Goal: Find specific page/section: Find specific page/section

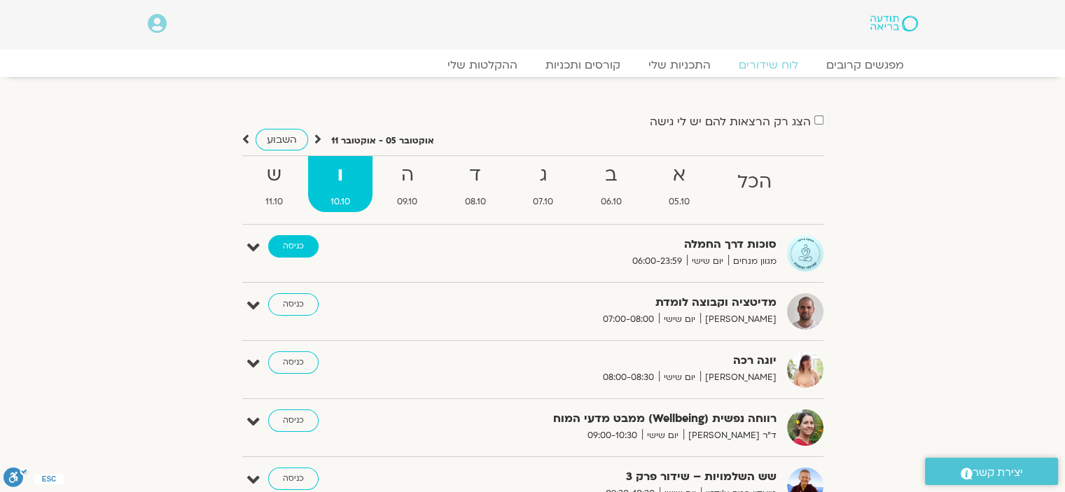
click at [291, 254] on link "כניסה" at bounding box center [293, 246] width 50 height 22
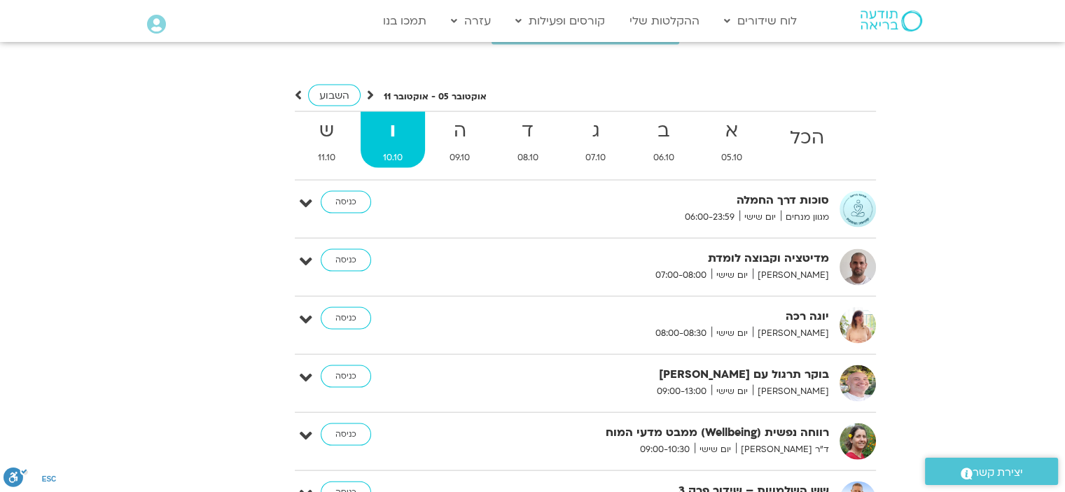
scroll to position [2945, 0]
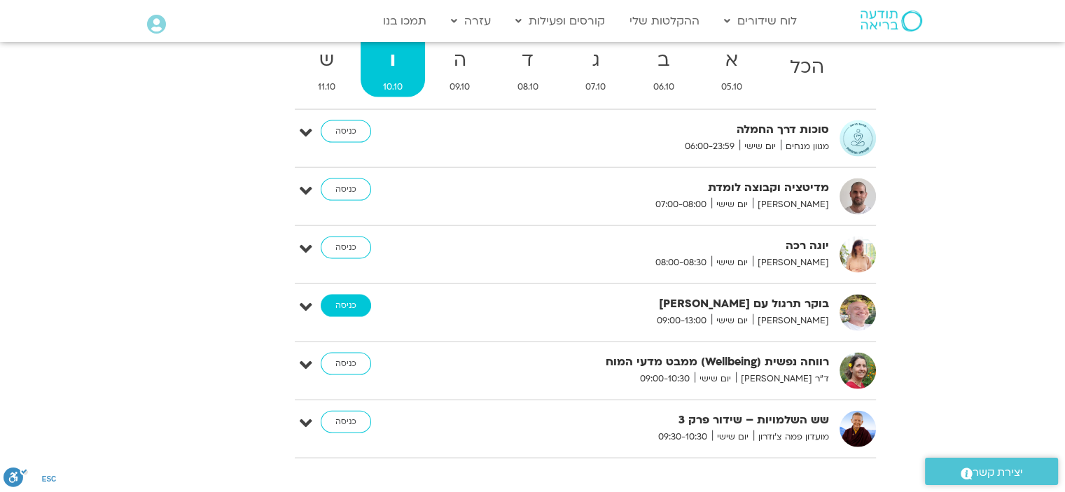
click at [334, 295] on link "כניסה" at bounding box center [346, 306] width 50 height 22
